Goal: Subscribe to service/newsletter

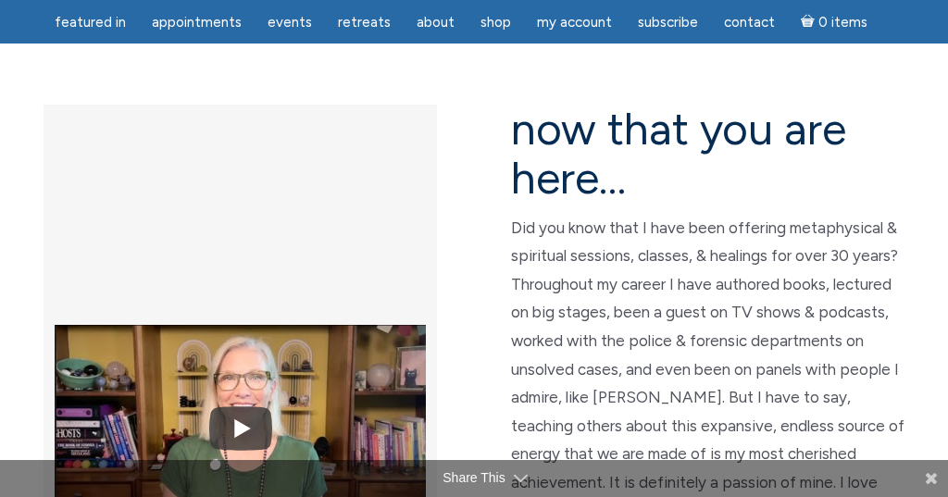
scroll to position [474, 0]
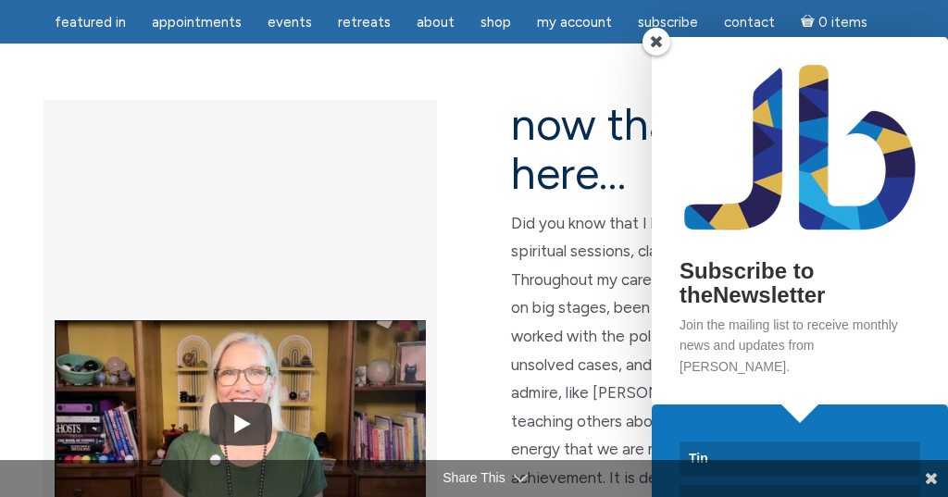
type input "[PERSON_NAME]"
type input "Wassenaar"
type input "[EMAIL_ADDRESS][DOMAIN_NAME]"
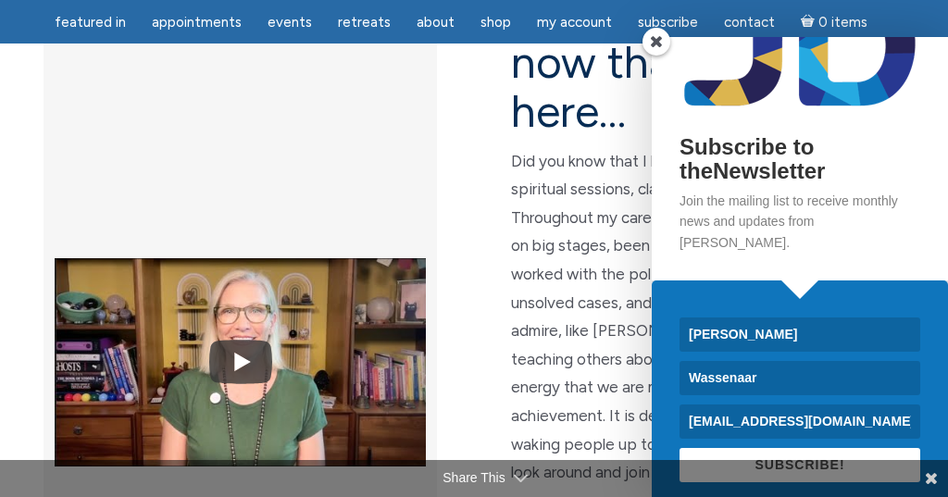
scroll to position [541, 0]
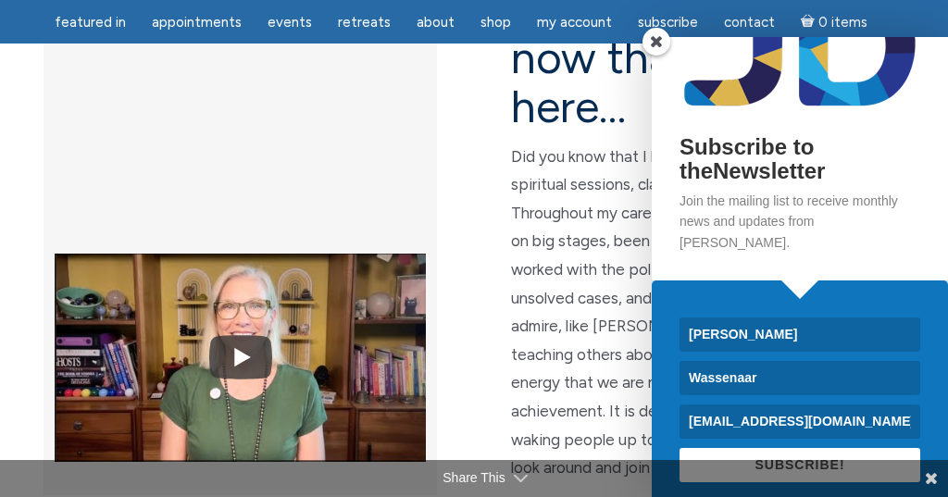
click at [822, 457] on span "SUBSCRIBE!" at bounding box center [799, 464] width 90 height 15
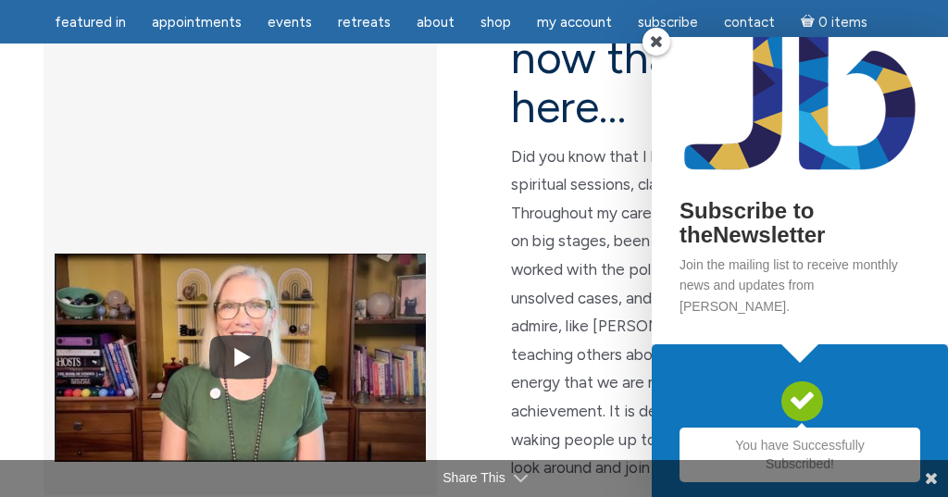
scroll to position [59, 0]
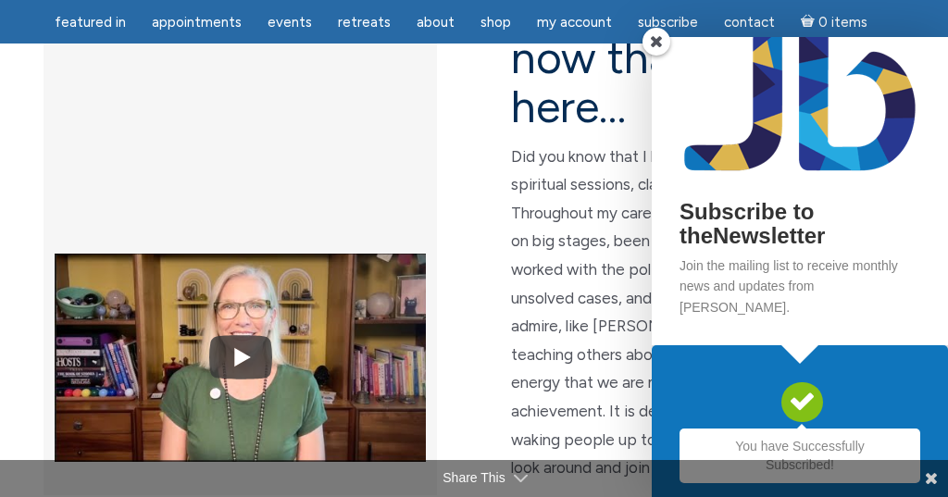
click at [656, 42] on span at bounding box center [656, 42] width 28 height 28
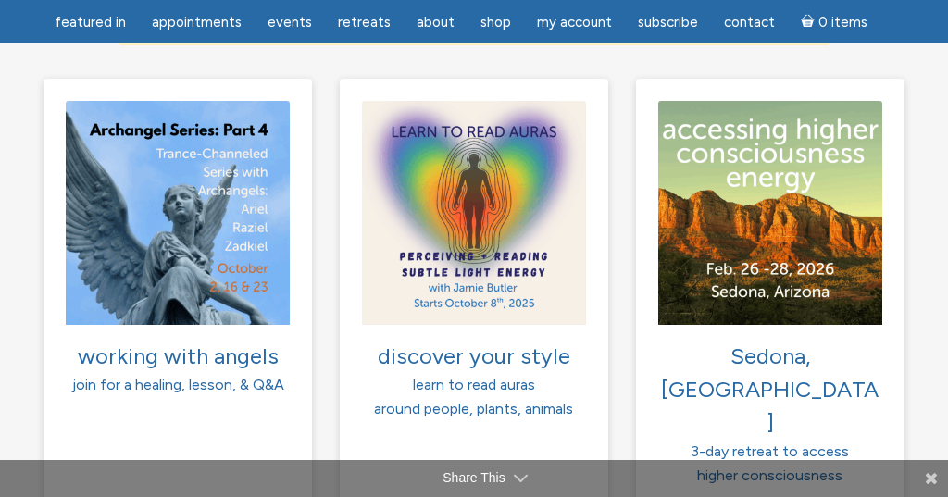
scroll to position [1464, 0]
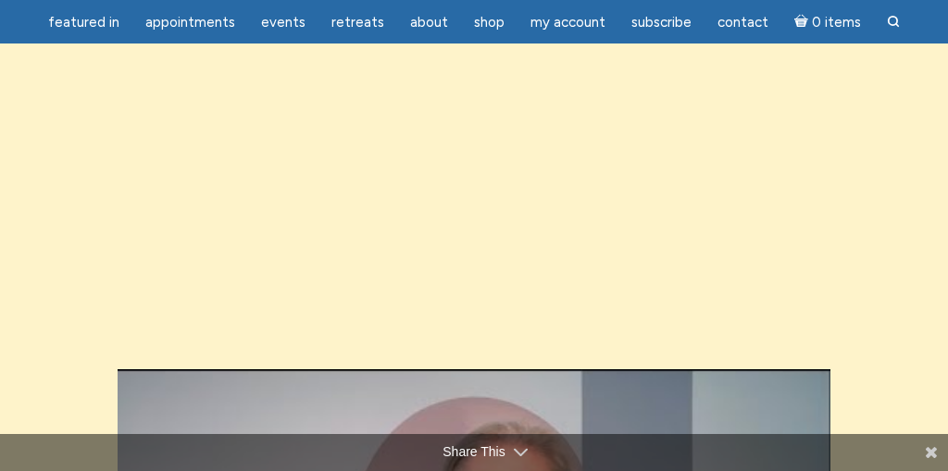
scroll to position [2072, 0]
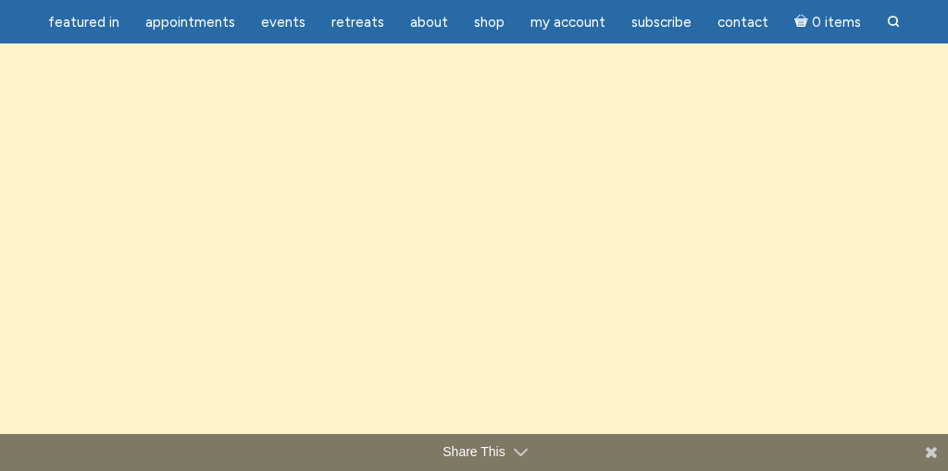
click at [833, 252] on div "main" at bounding box center [474, 400] width 741 height 824
